Goal: Task Accomplishment & Management: Manage account settings

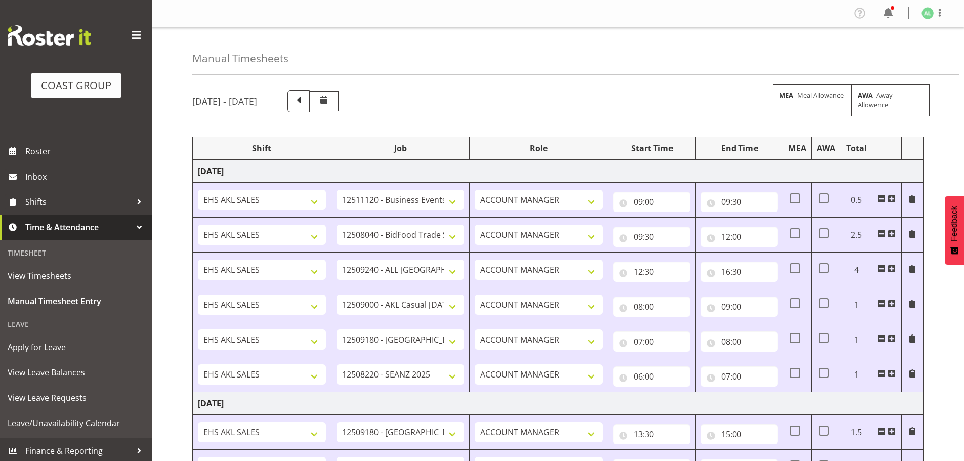
select select "10290"
select select "9033"
select select "10268"
select select "8653"
select select "9932"
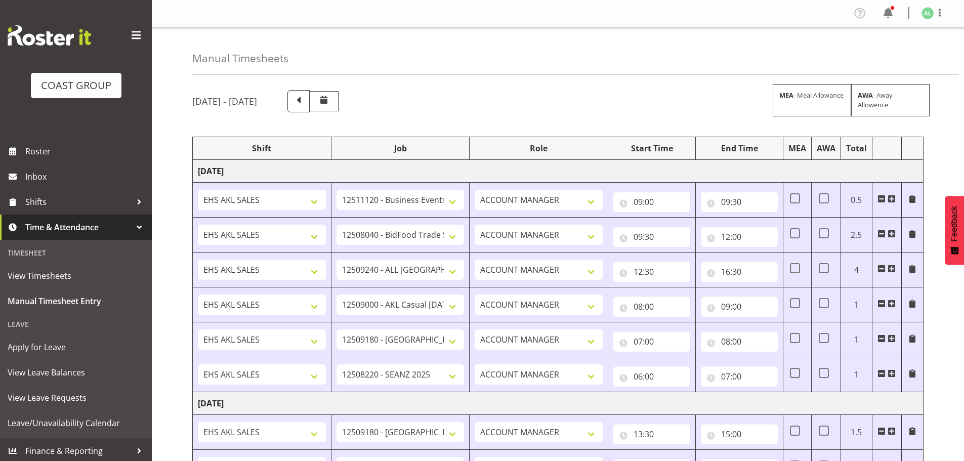
select select "10251"
select select "9932"
select select "10251"
select select "10496"
select select "10251"
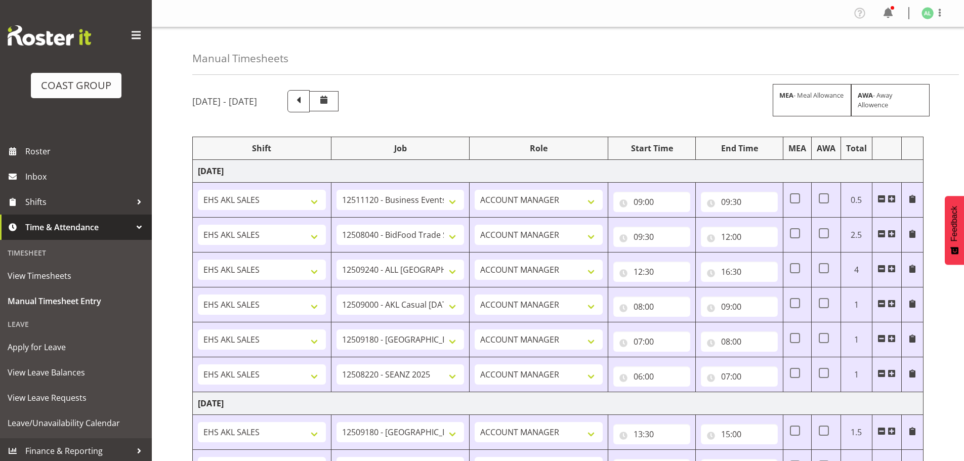
select select "10496"
select select "9033"
select select "16"
select select "9932"
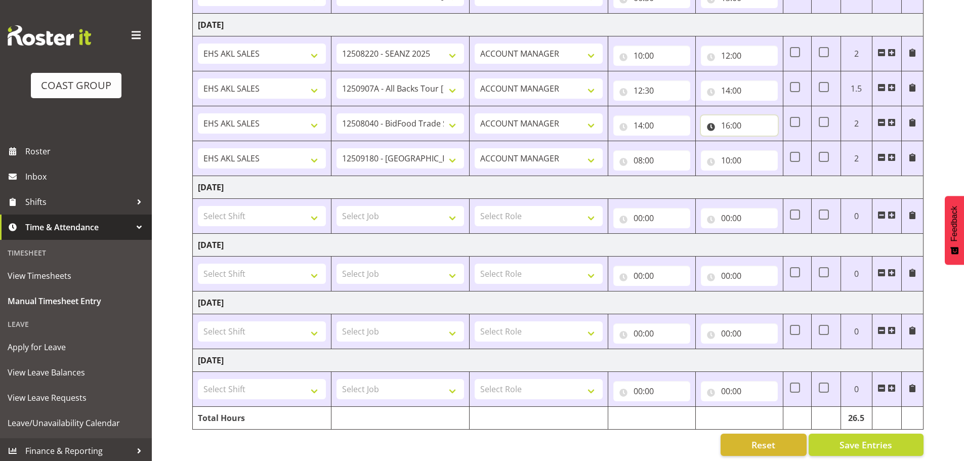
click at [741, 124] on input "16:00" at bounding box center [739, 125] width 77 height 20
click at [799, 148] on select "00 01 02 03 04 05 06 07 08 09 10 11 12 13 14 15 16 17 18 19 20 21 22 23 24 25 2…" at bounding box center [796, 152] width 23 height 20
select select "30"
click at [785, 142] on select "00 01 02 03 04 05 06 07 08 09 10 11 12 13 14 15 16 17 18 19 20 21 22 23 24 25 2…" at bounding box center [796, 152] width 23 height 20
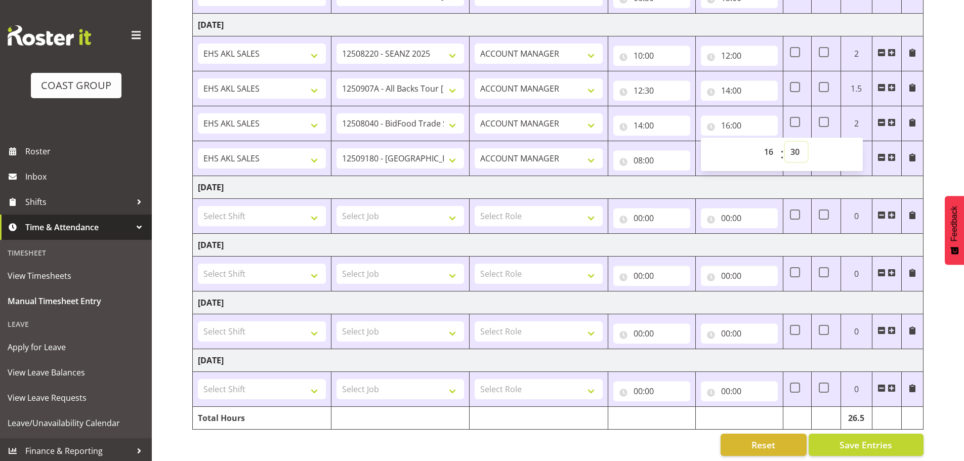
type input "16:30"
click at [735, 425] on td at bounding box center [740, 418] width 88 height 23
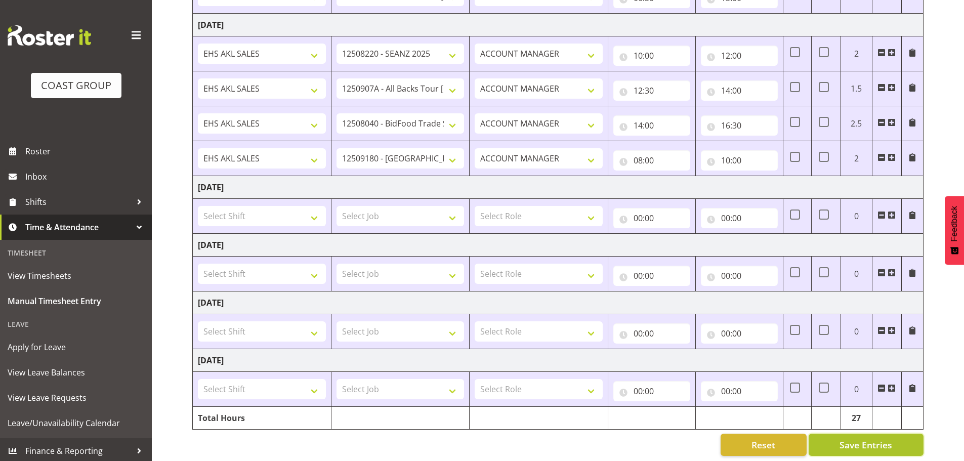
click at [858, 445] on span "Save Entries" at bounding box center [865, 444] width 53 height 13
